Goal: Check status: Verify the current state of an ongoing process or item

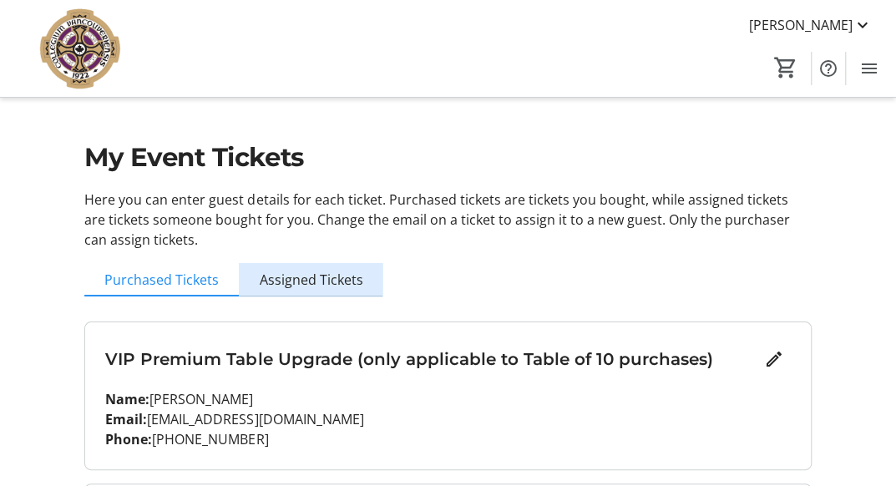
click at [342, 270] on span "Assigned Tickets" at bounding box center [311, 279] width 104 height 33
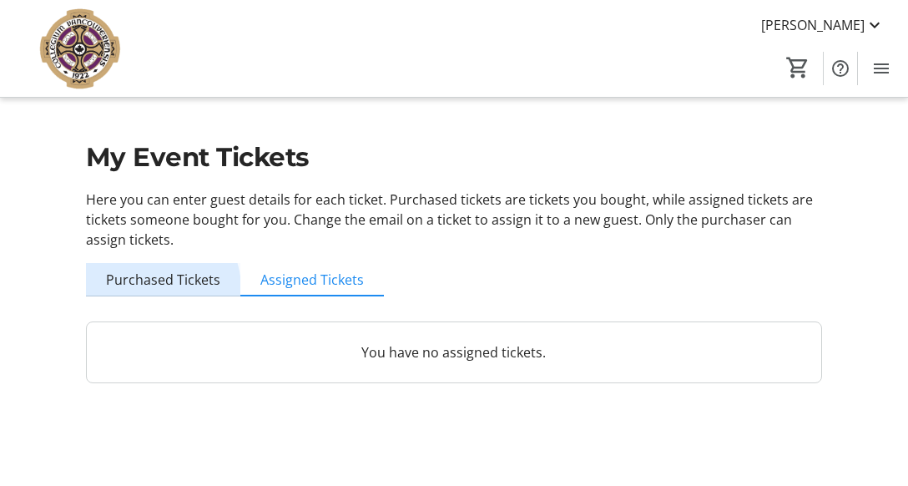
click at [155, 286] on span "Purchased Tickets" at bounding box center [163, 279] width 114 height 13
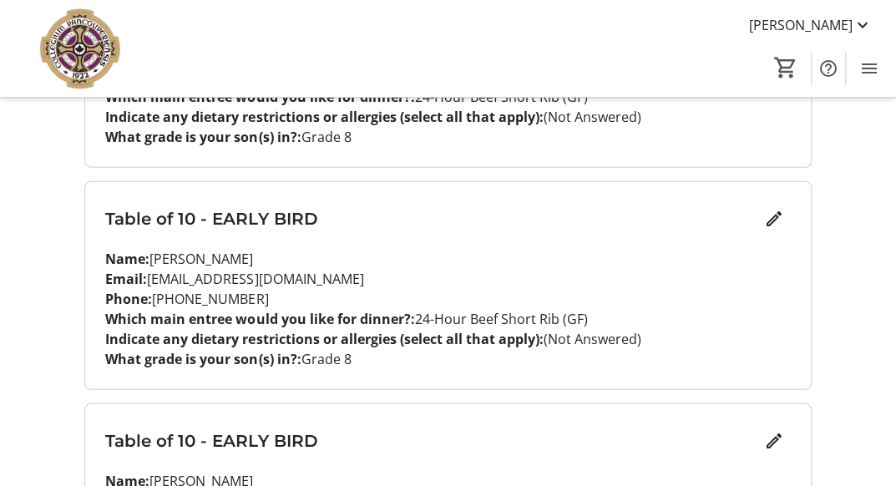
scroll to position [2023, 0]
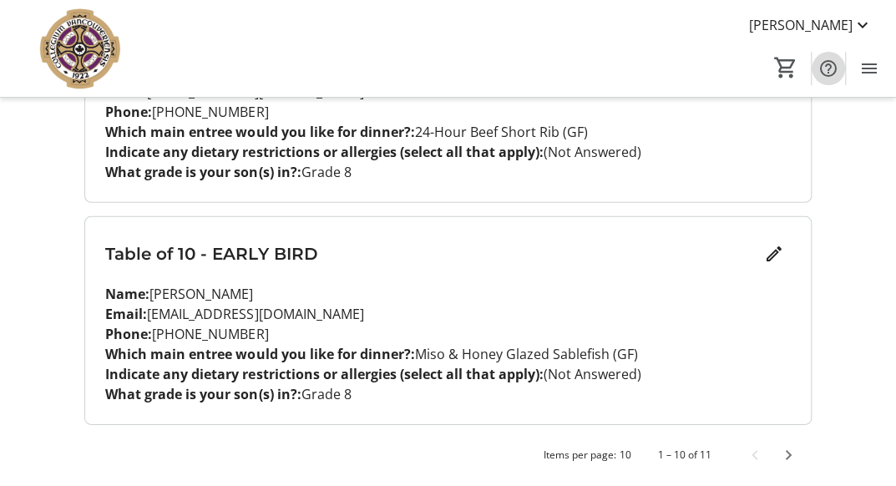
click at [831, 73] on mat-icon "Help" at bounding box center [828, 68] width 20 height 20
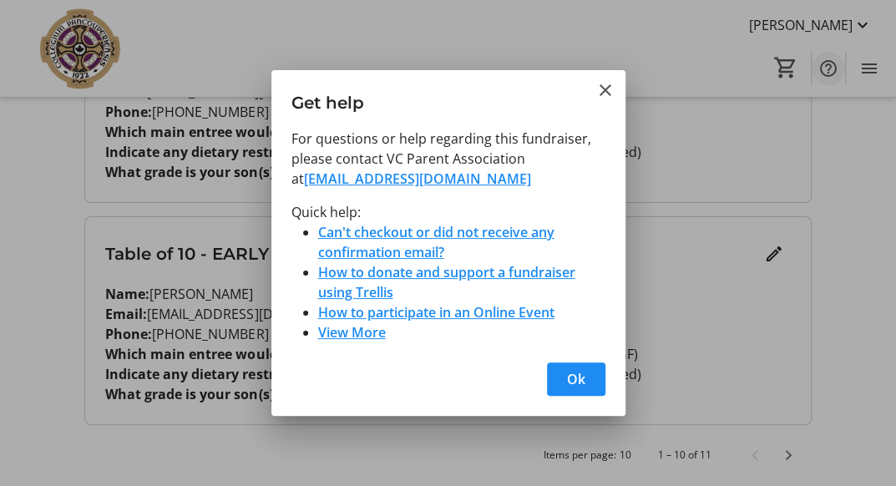
scroll to position [0, 0]
click at [609, 89] on mat-icon "Close" at bounding box center [605, 90] width 20 height 20
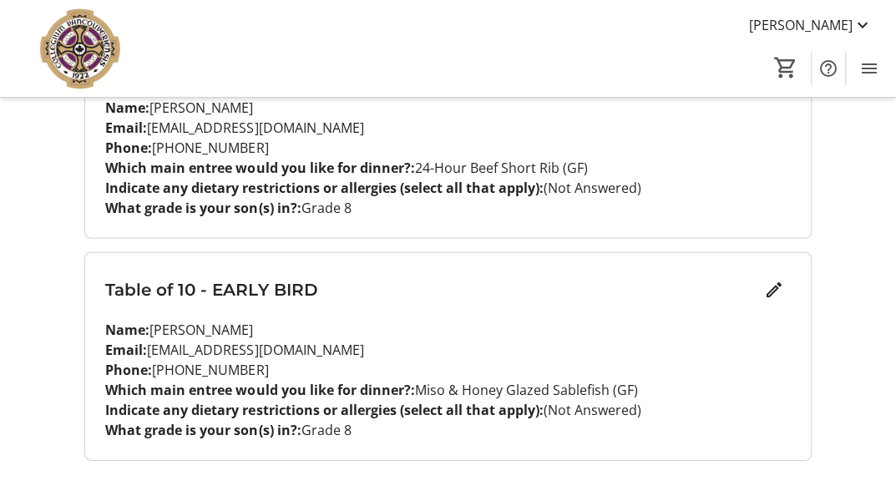
scroll to position [2023, 0]
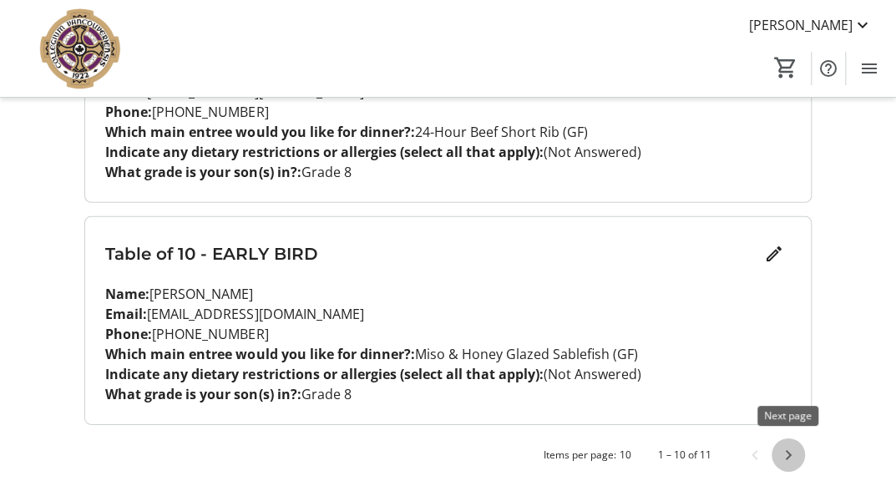
click at [795, 458] on span "Next page" at bounding box center [787, 454] width 33 height 33
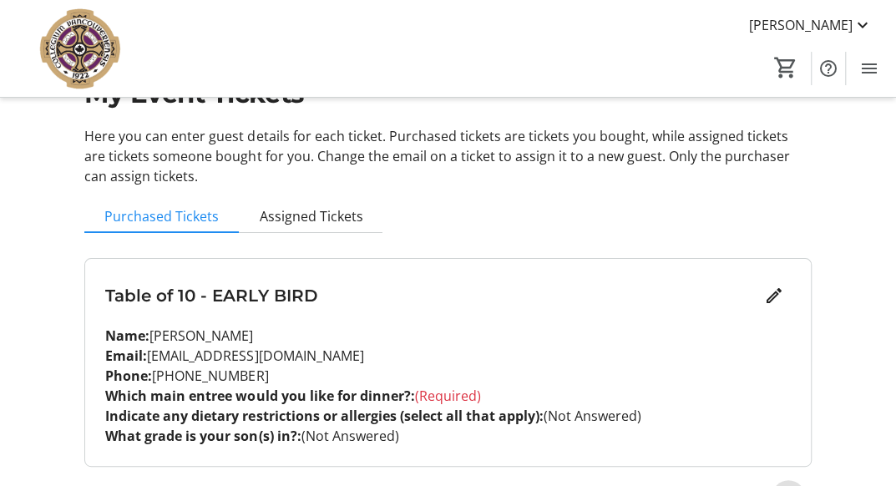
scroll to position [0, 0]
